Goal: Task Accomplishment & Management: Manage account settings

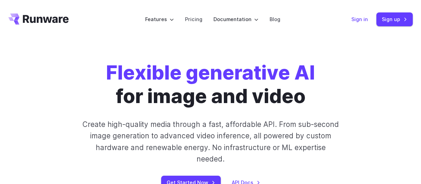
click at [362, 18] on link "Sign in" at bounding box center [359, 19] width 17 height 8
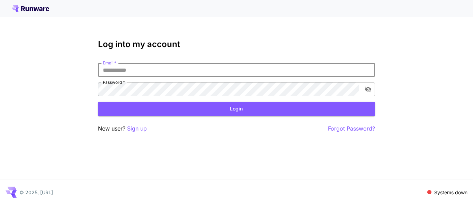
click at [304, 70] on input "Email   *" at bounding box center [236, 70] width 277 height 14
type input "**********"
click at [224, 109] on button "Login" at bounding box center [236, 109] width 277 height 14
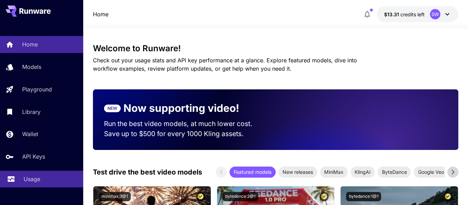
click at [37, 176] on p "Usage" at bounding box center [32, 179] width 17 height 8
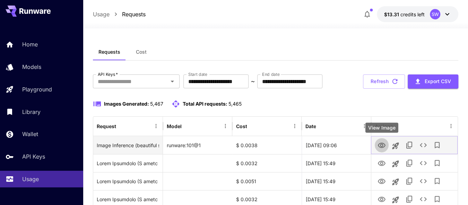
click at [384, 141] on link "View Image" at bounding box center [381, 145] width 8 height 9
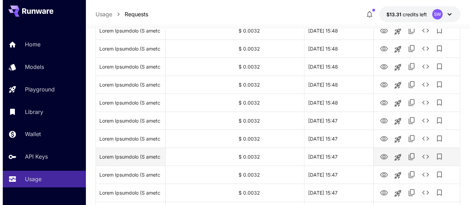
scroll to position [241, 0]
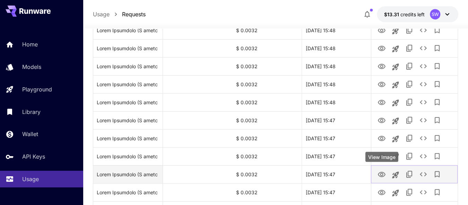
click at [383, 175] on icon "View Image" at bounding box center [381, 175] width 8 height 8
click at [421, 174] on icon "See details" at bounding box center [423, 174] width 8 height 8
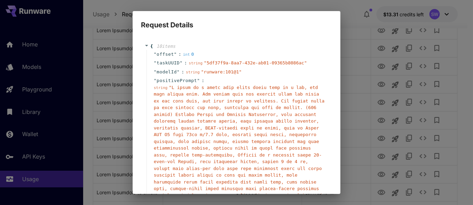
click at [464, 127] on div "Request Details { 10 item s " offset " : int 0 " taskUUID " : string " 5df37f9a…" at bounding box center [236, 102] width 473 height 205
click at [336, 25] on h2 "Request Details" at bounding box center [237, 20] width 208 height 19
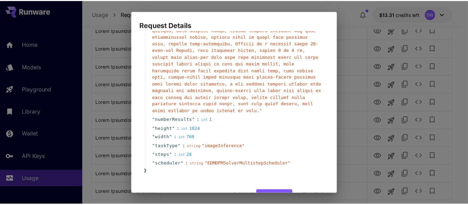
scroll to position [128, 0]
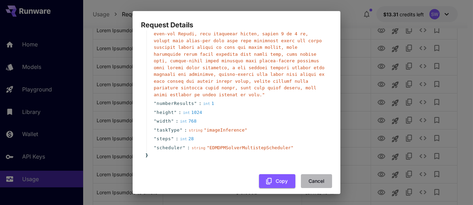
click at [306, 174] on button "Cancel" at bounding box center [316, 181] width 31 height 14
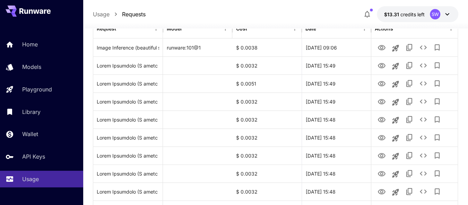
scroll to position [0, 0]
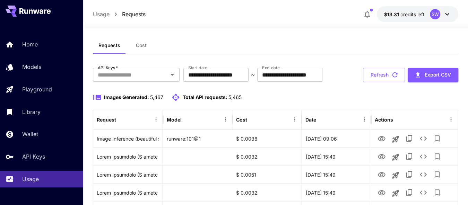
scroll to position [8, 0]
